Goal: Transaction & Acquisition: Purchase product/service

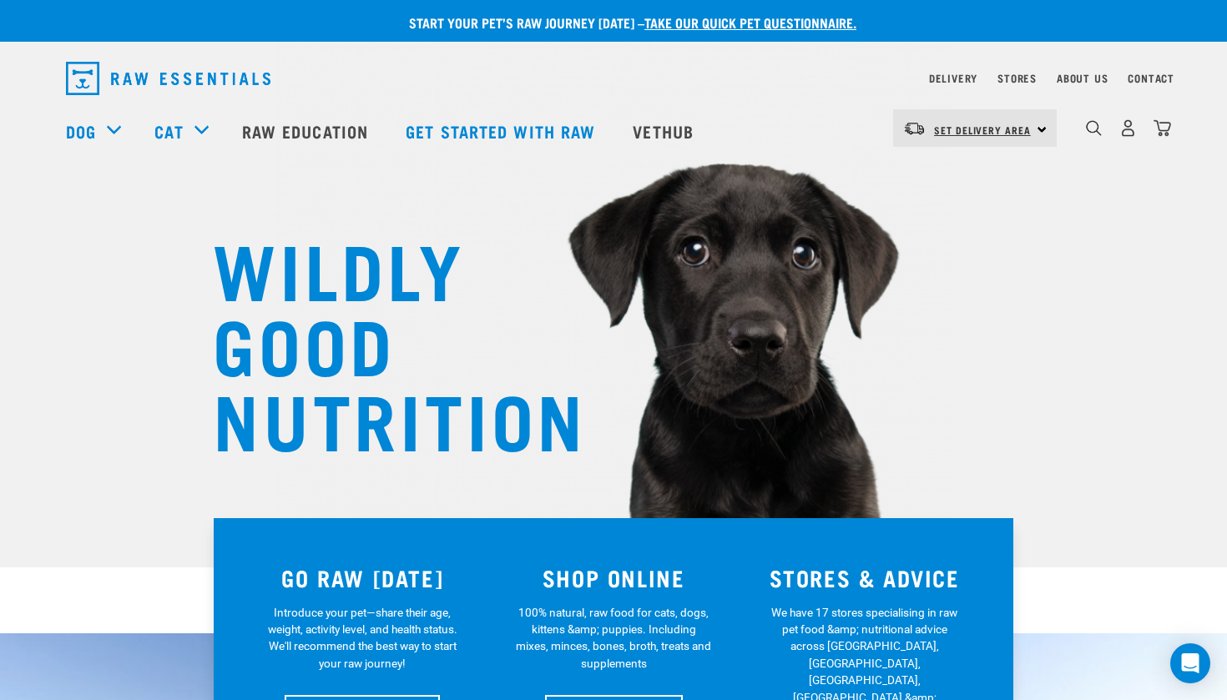
click at [942, 128] on span "Set Delivery Area" at bounding box center [982, 130] width 97 height 6
click at [937, 171] on link "[GEOGRAPHIC_DATA]" at bounding box center [973, 175] width 160 height 37
click at [1036, 129] on div "North Island North Island South Island" at bounding box center [975, 128] width 164 height 38
click at [938, 80] on link "Delivery" at bounding box center [953, 78] width 48 height 6
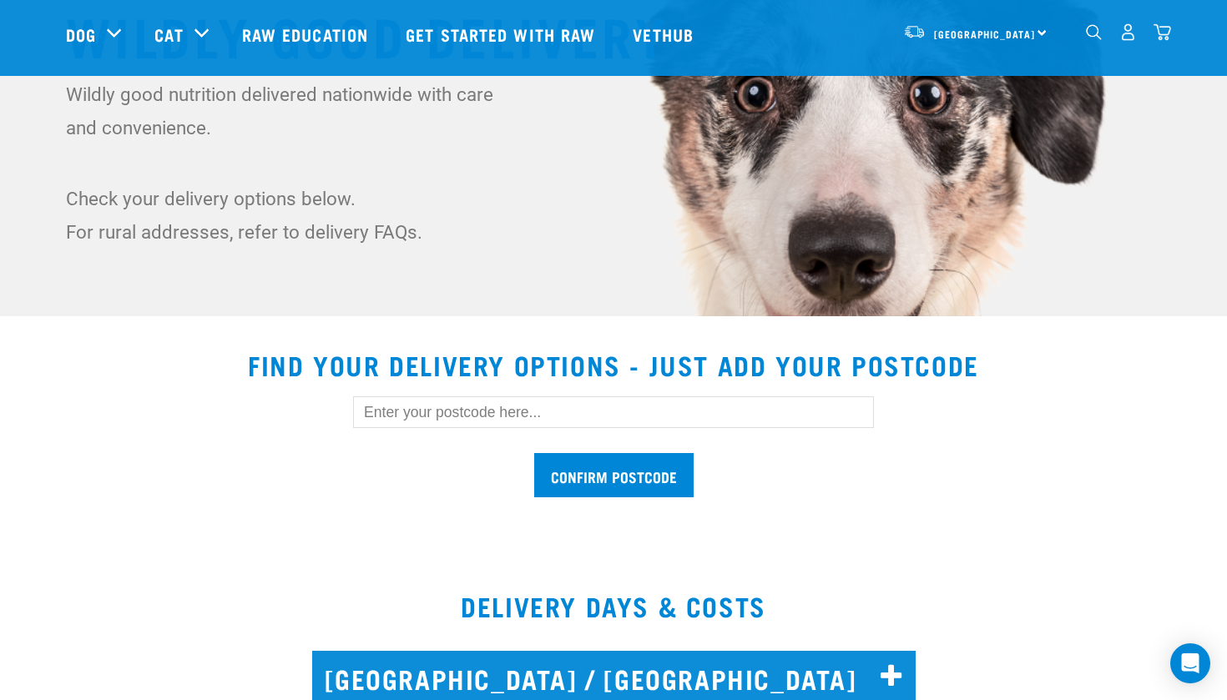
scroll to position [258, 0]
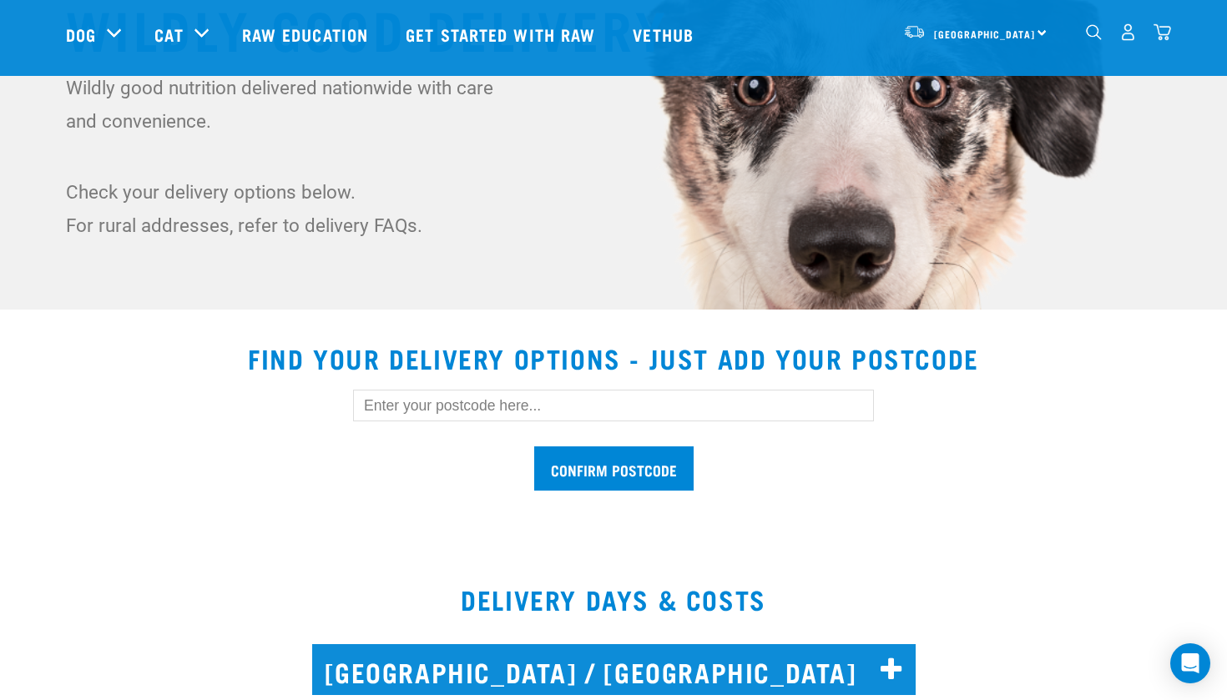
click at [470, 412] on input "text" at bounding box center [613, 406] width 521 height 32
type input "5013"
click at [596, 461] on input "Confirm postcode" at bounding box center [613, 469] width 159 height 44
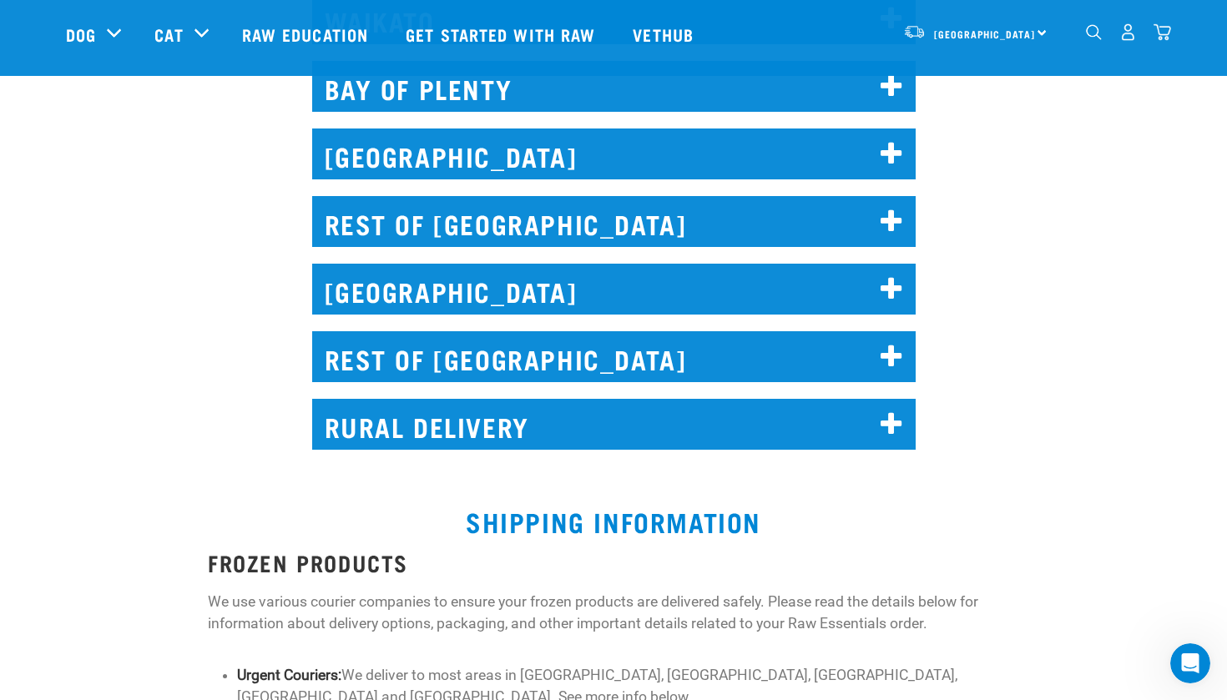
scroll to position [1632, 0]
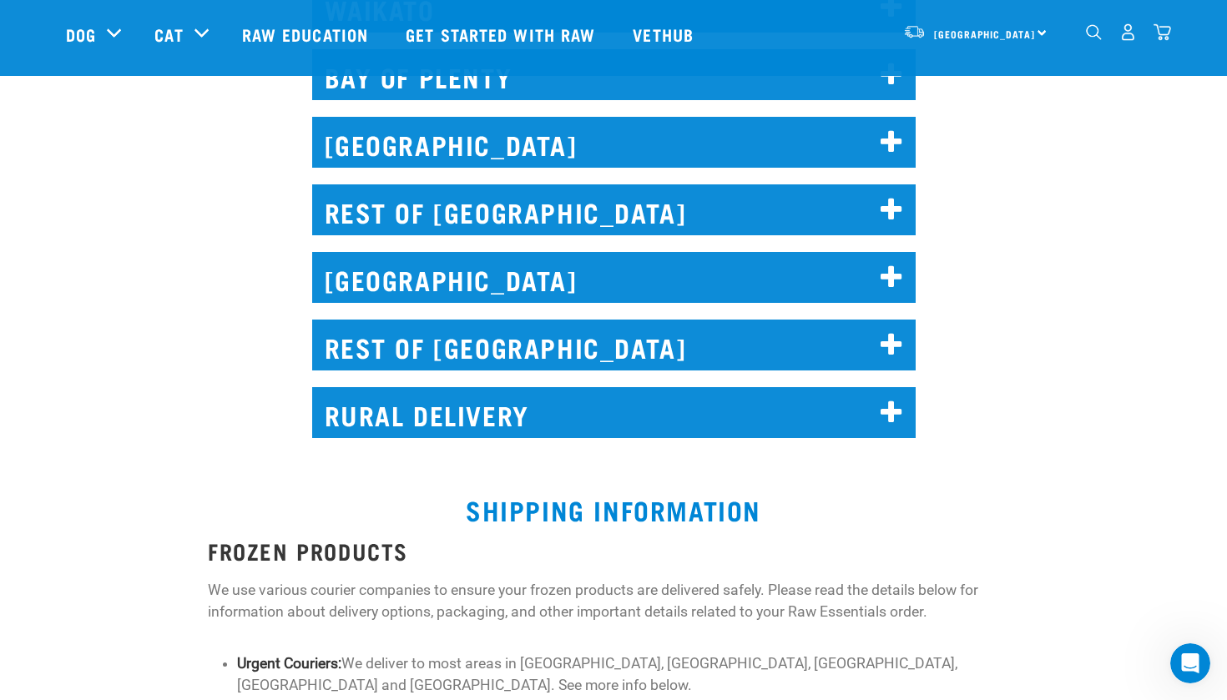
click at [882, 142] on icon at bounding box center [892, 142] width 23 height 27
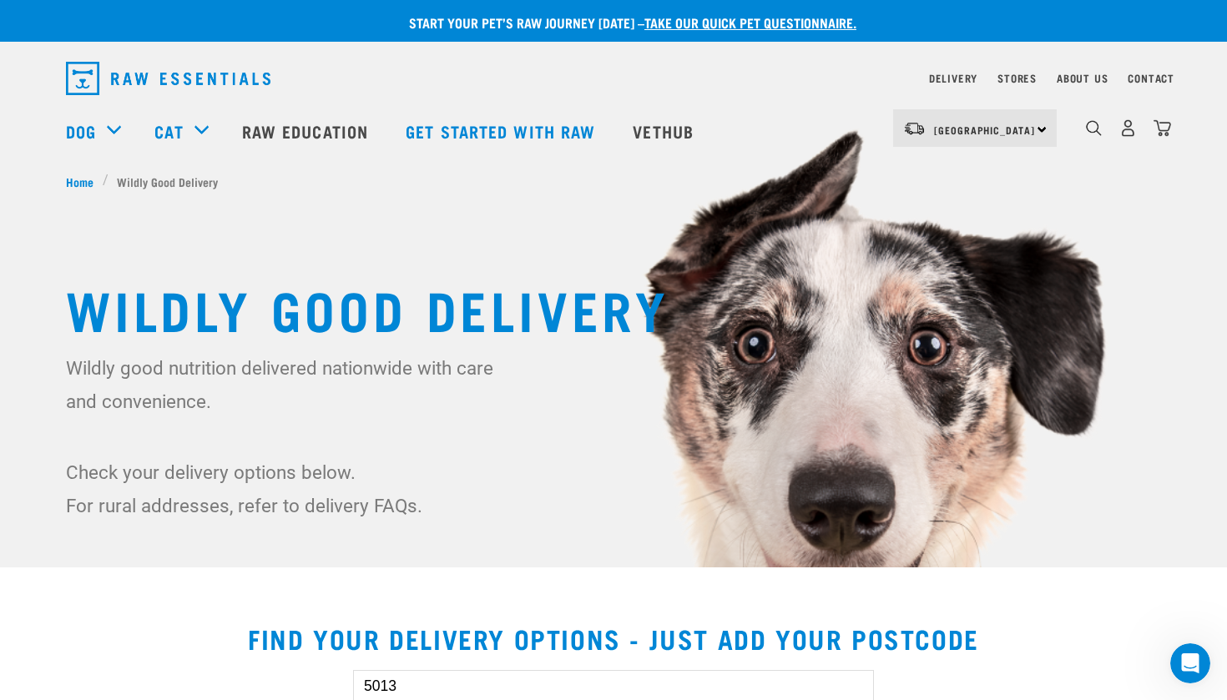
scroll to position [0, 0]
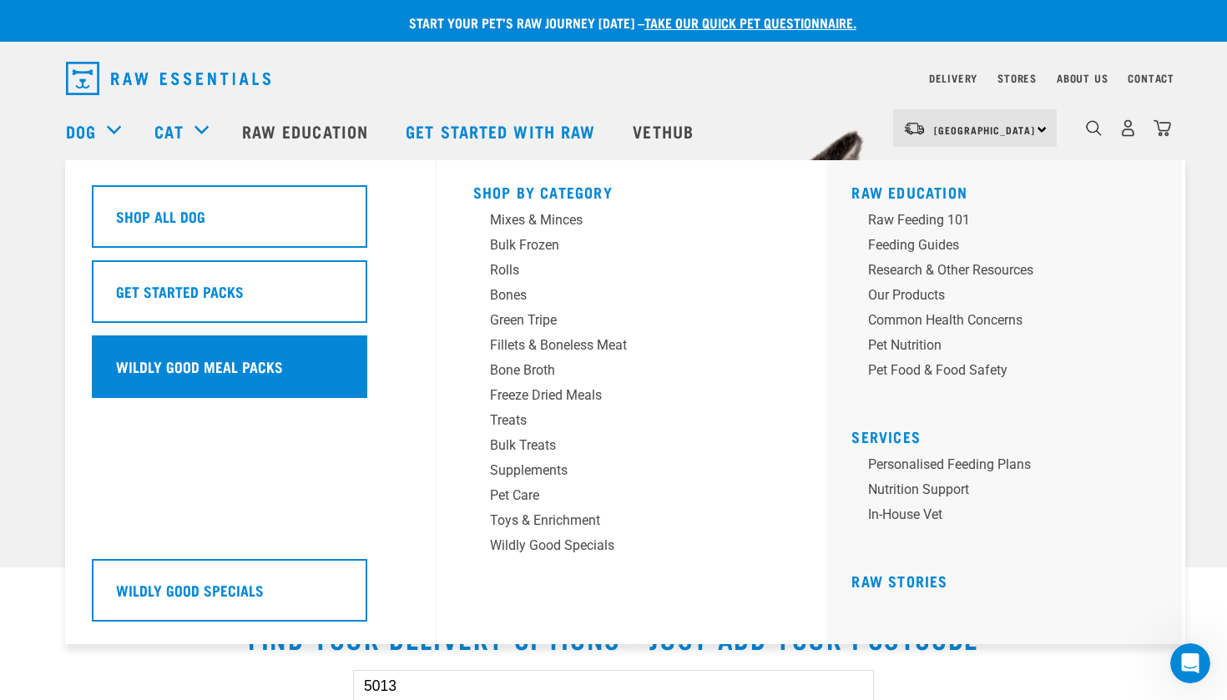
click at [205, 356] on h5 "Wildly Good Meal Packs" at bounding box center [199, 367] width 167 height 22
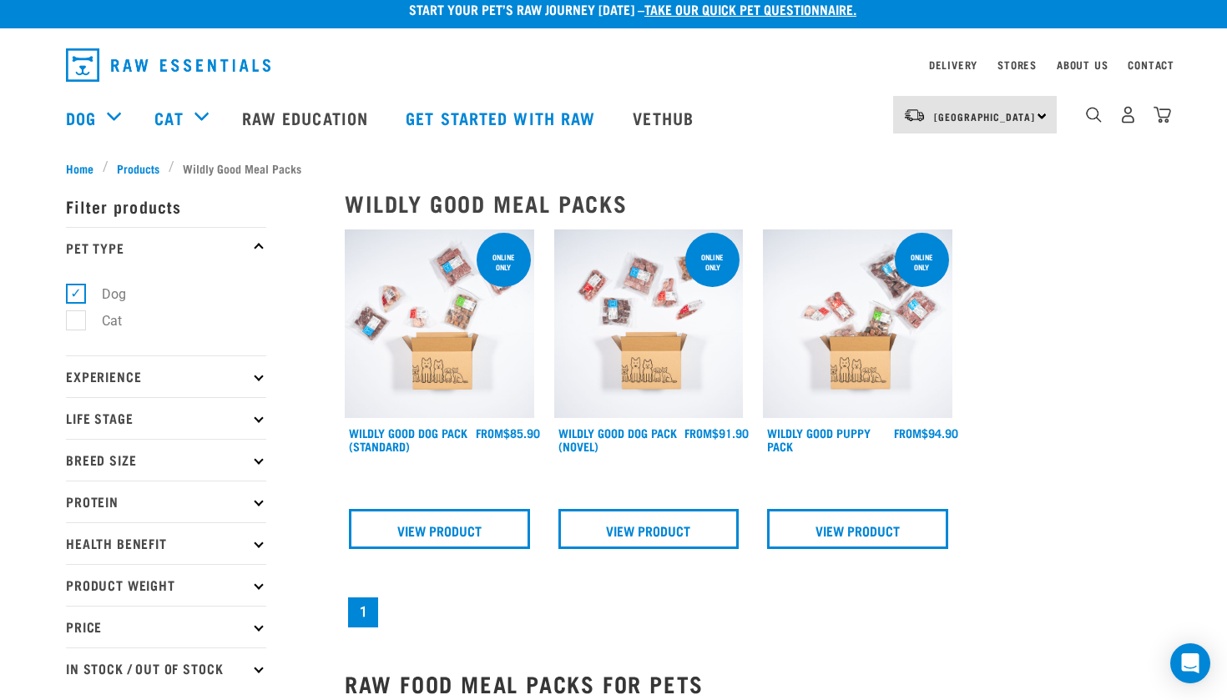
scroll to position [1, 0]
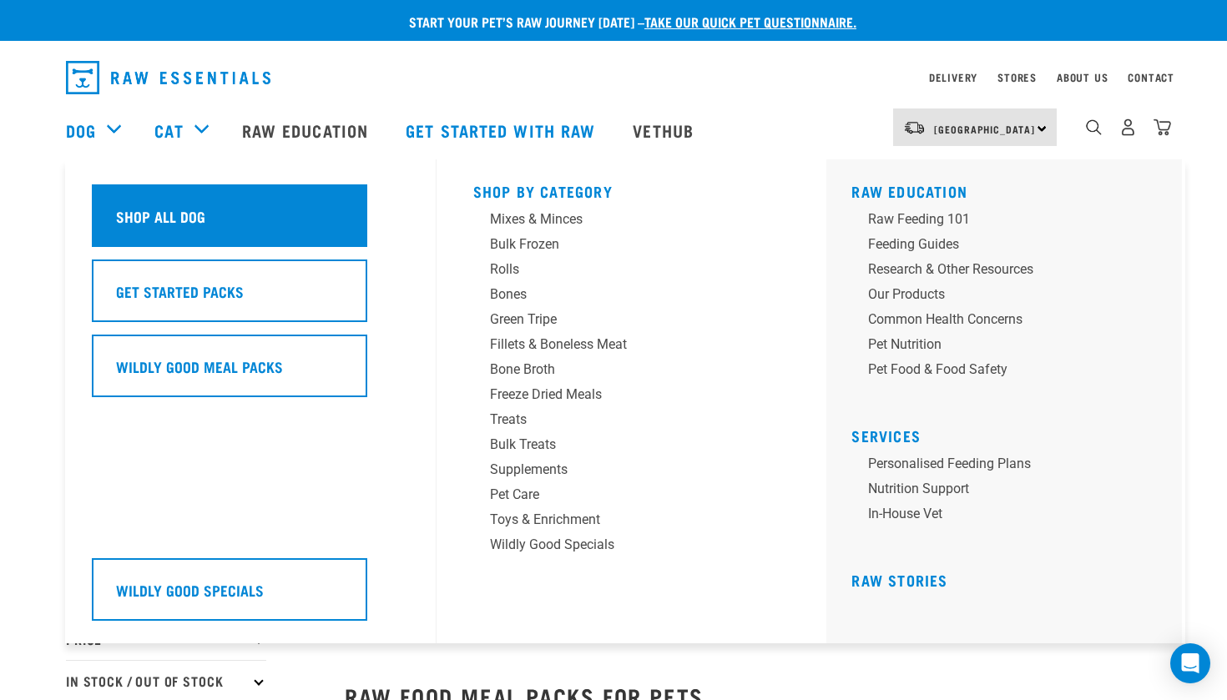
click at [134, 210] on div "Shop All Dog" at bounding box center [229, 215] width 275 height 63
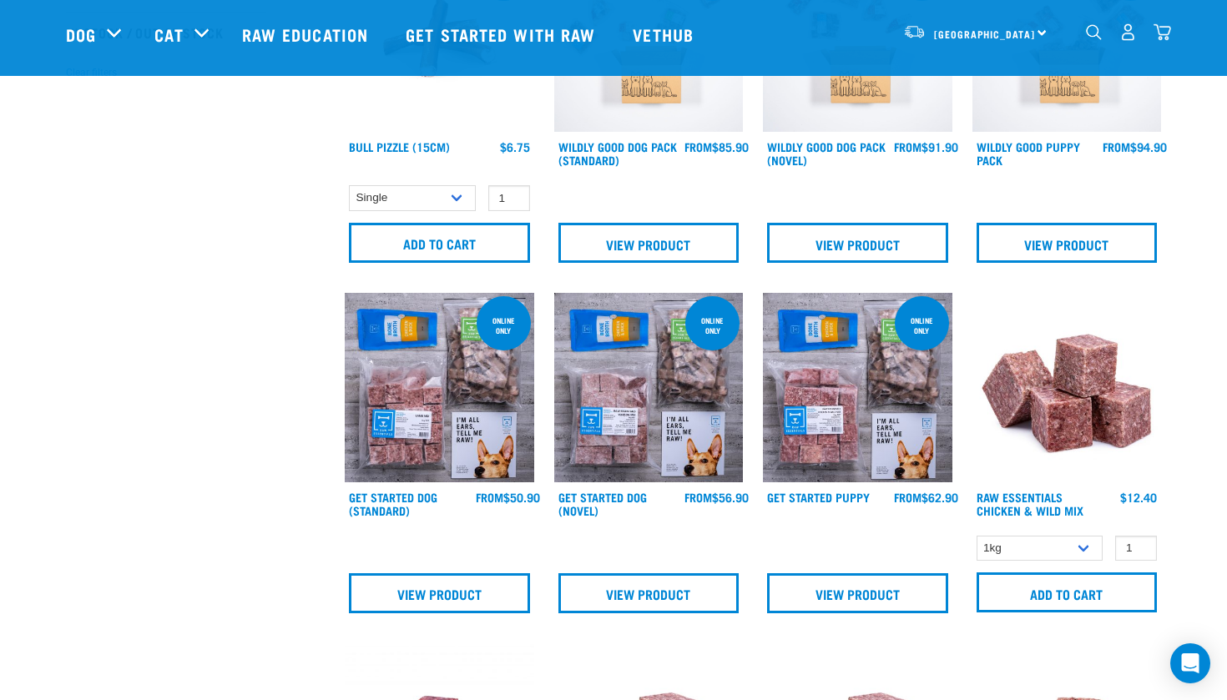
scroll to position [532, 0]
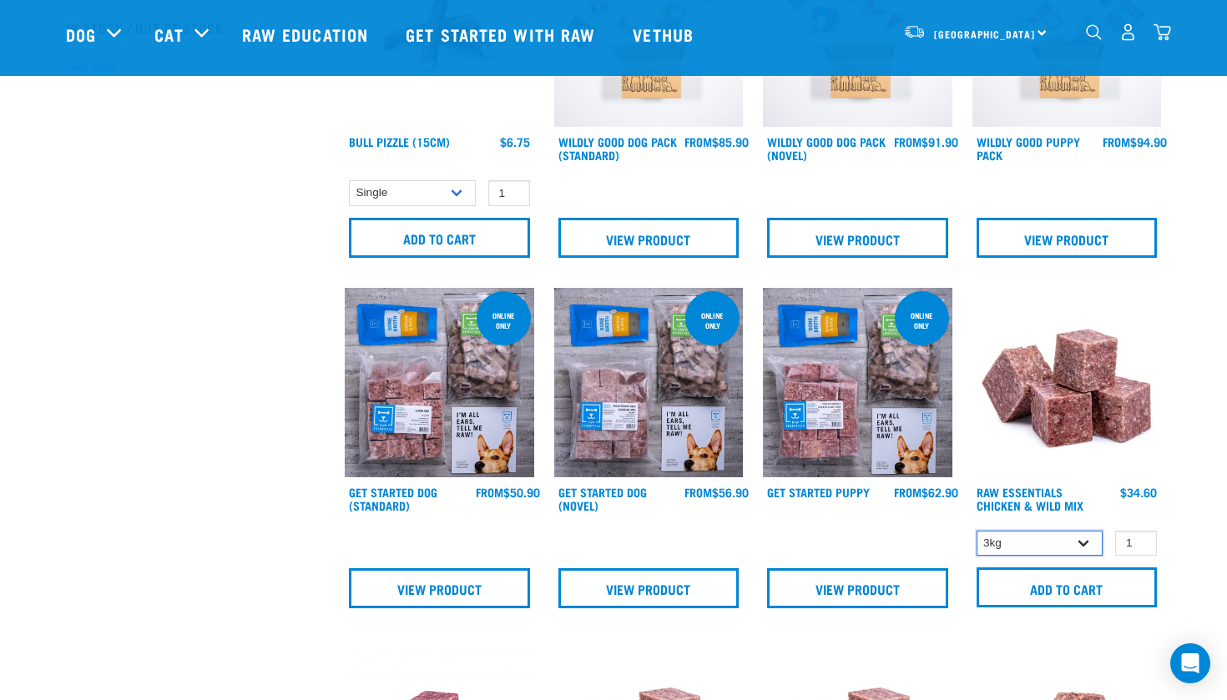
select select "14881"
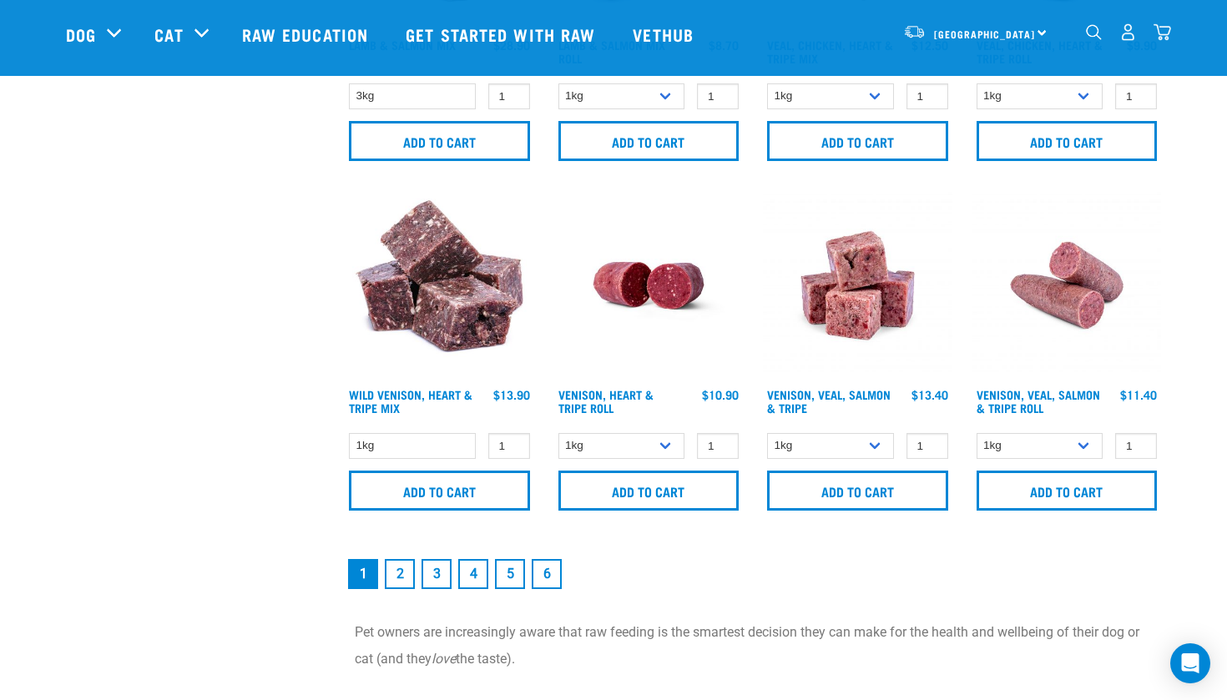
scroll to position [2394, 0]
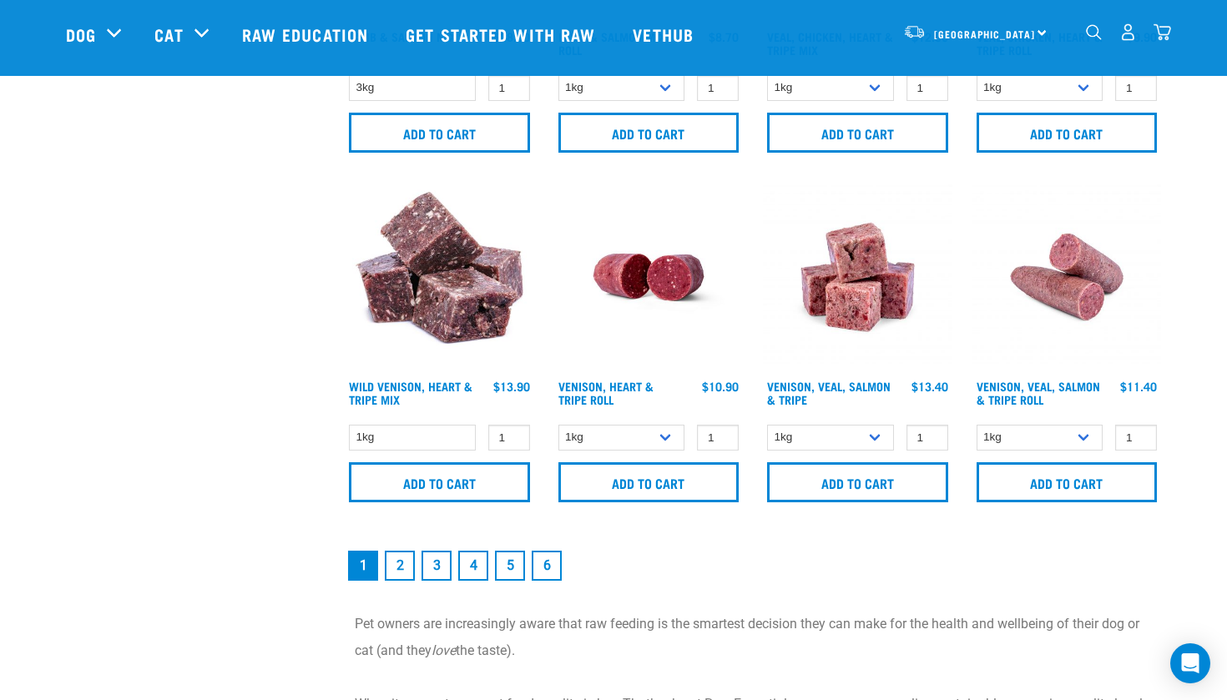
click at [396, 581] on link "2" at bounding box center [400, 566] width 30 height 30
